Goal: Task Accomplishment & Management: Manage account settings

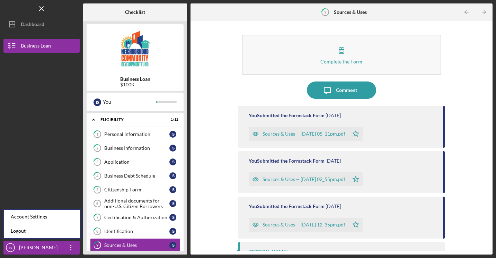
click at [31, 229] on link "Logout" at bounding box center [42, 231] width 76 height 14
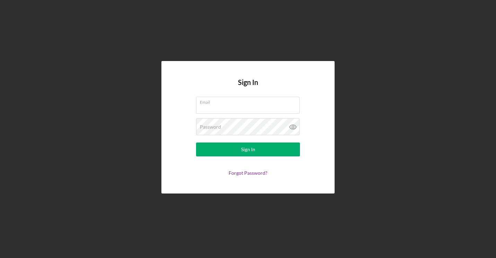
type input "[EMAIL_ADDRESS][PERSON_NAME][DOMAIN_NAME]"
